Goal: Information Seeking & Learning: Learn about a topic

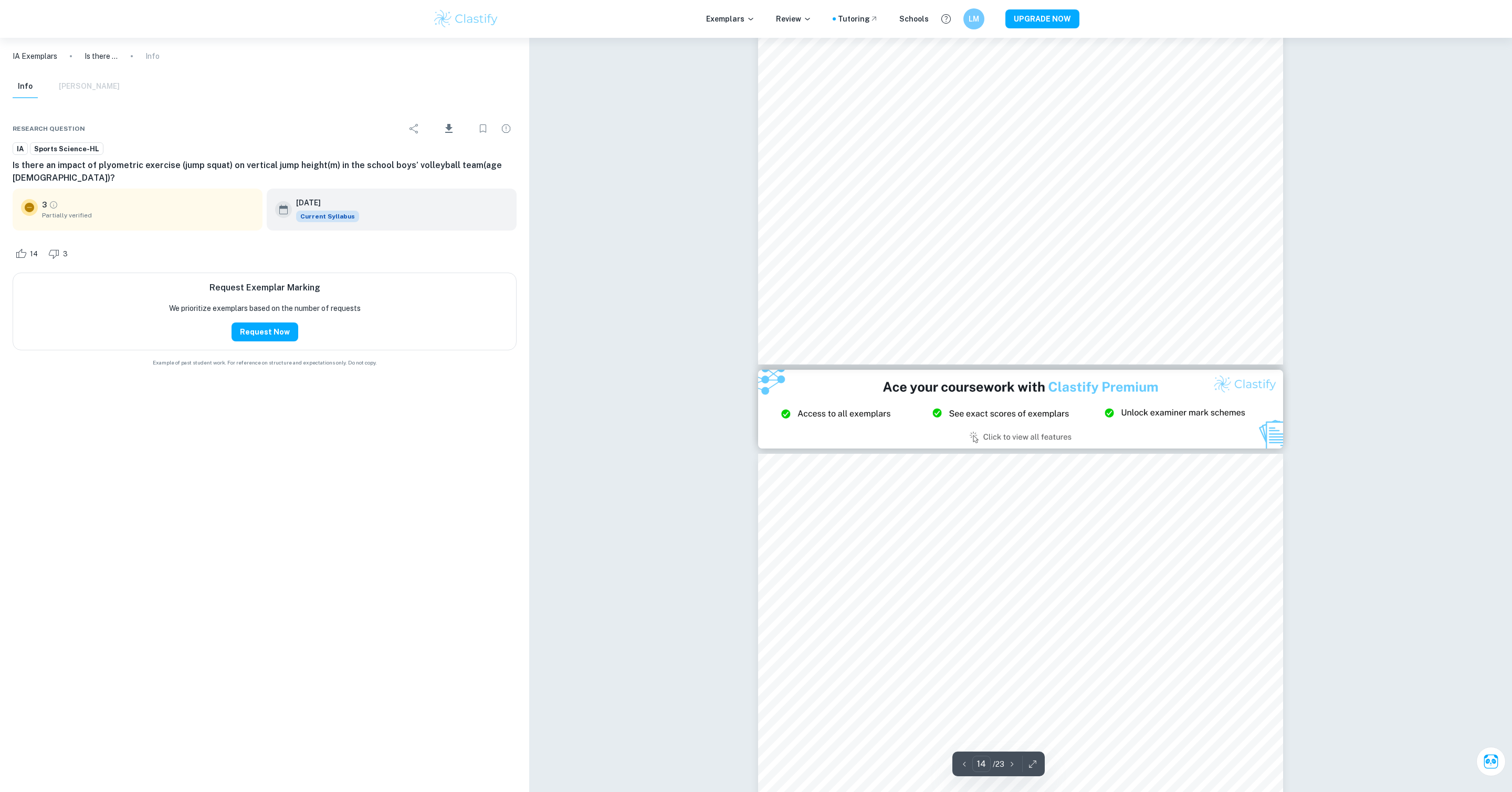
scroll to position [9516, 0]
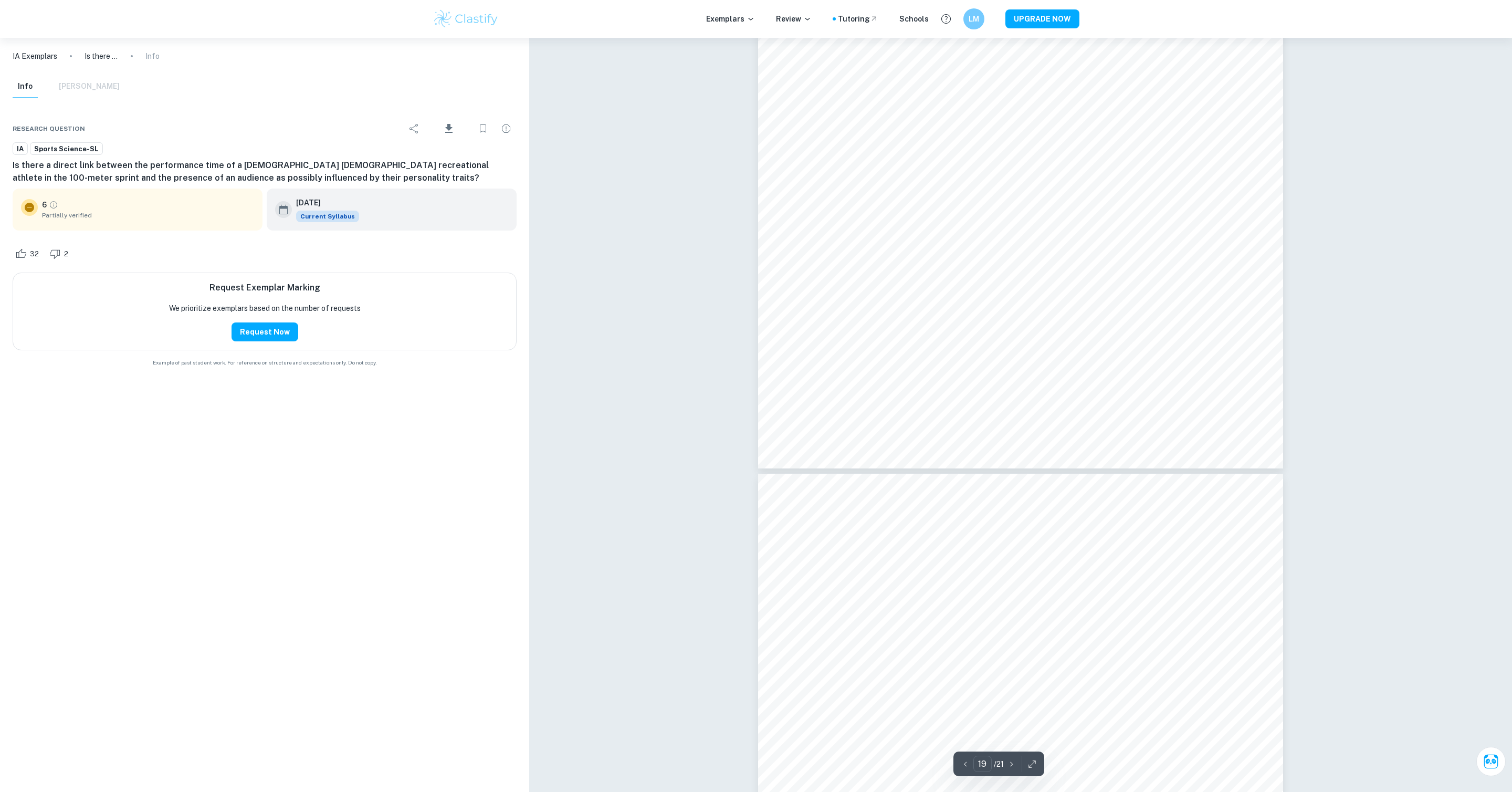
scroll to position [12927, 0]
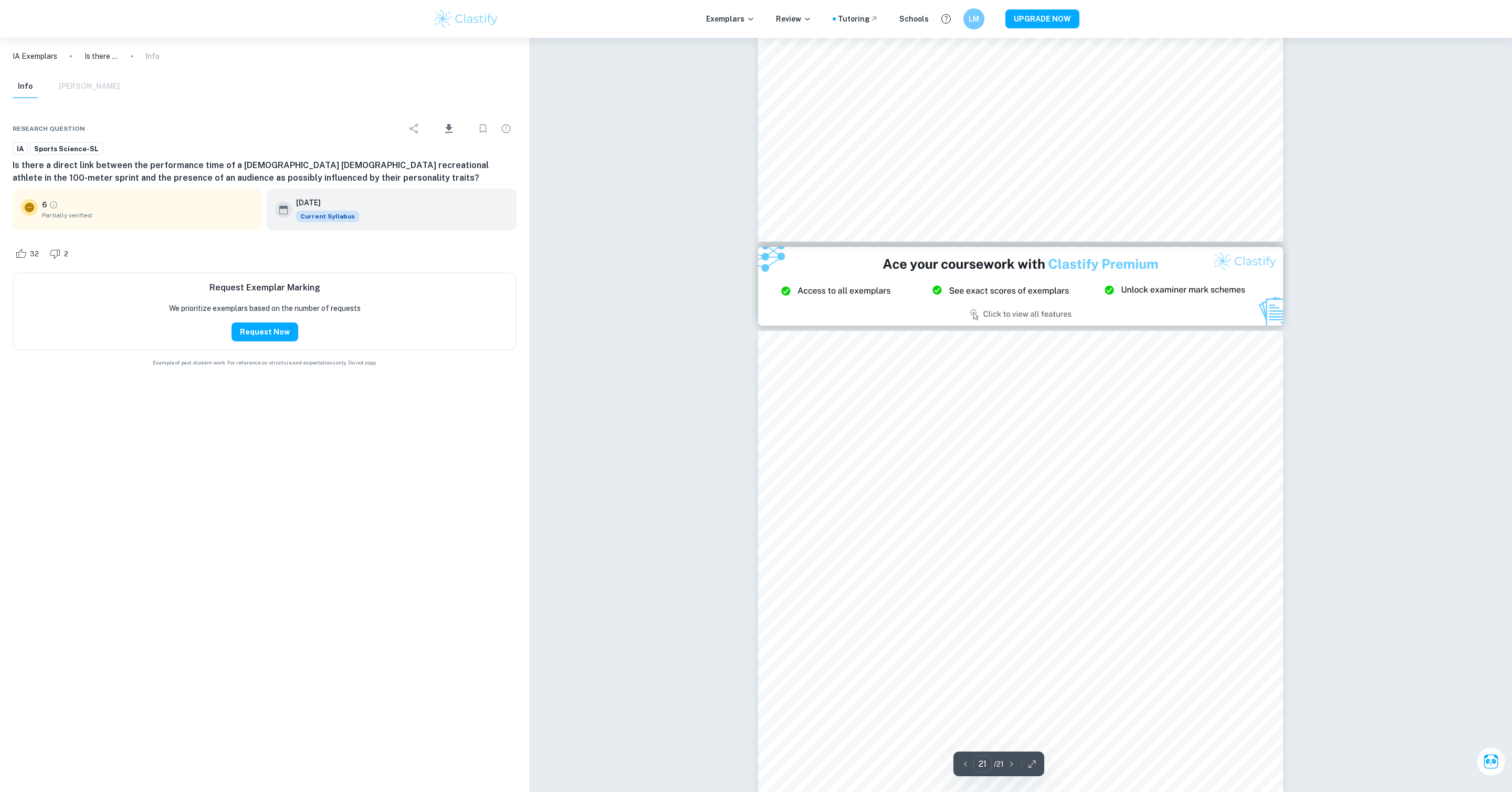
type input "20"
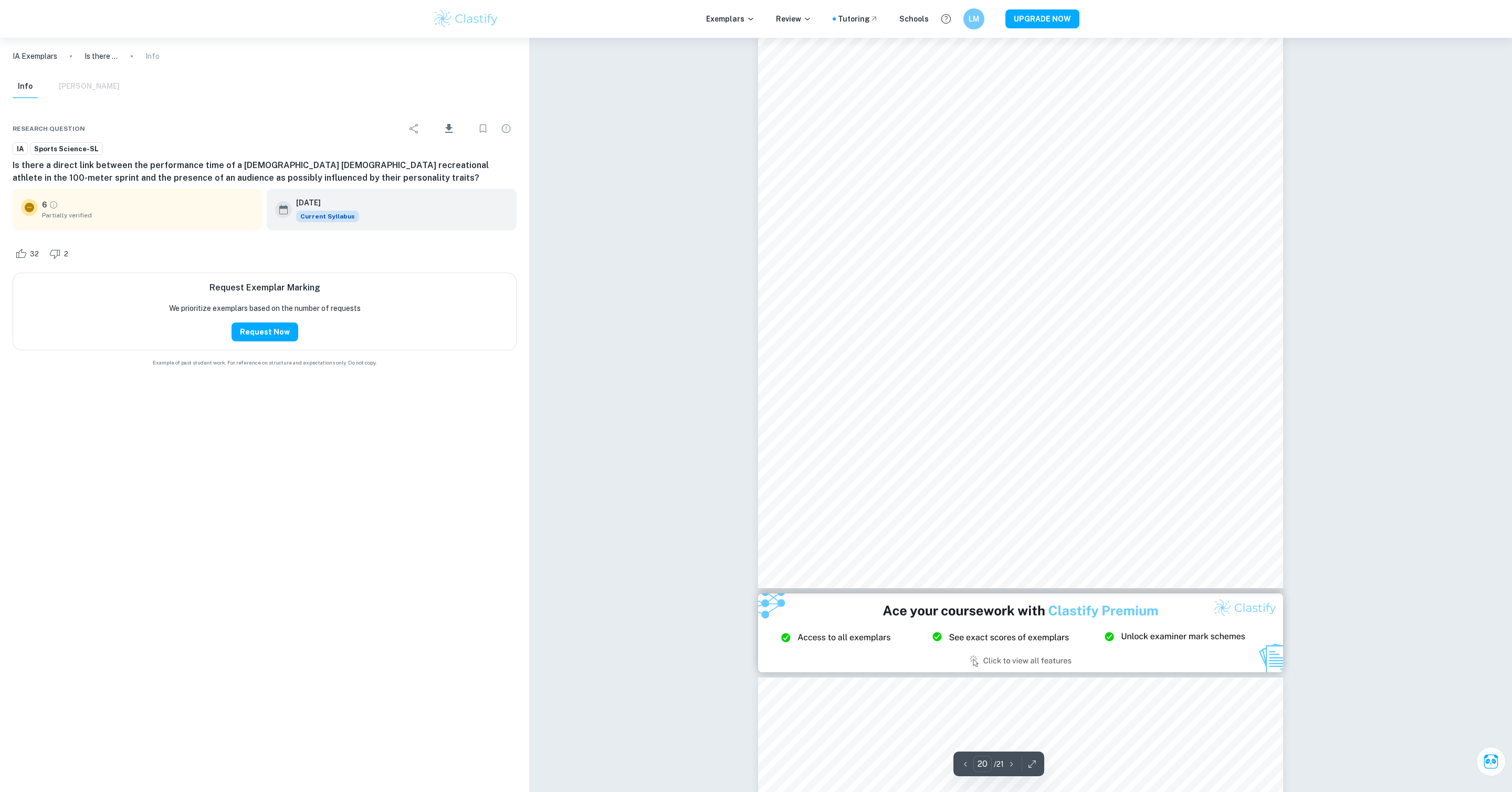
scroll to position [13480, 0]
